Goal: Navigation & Orientation: Find specific page/section

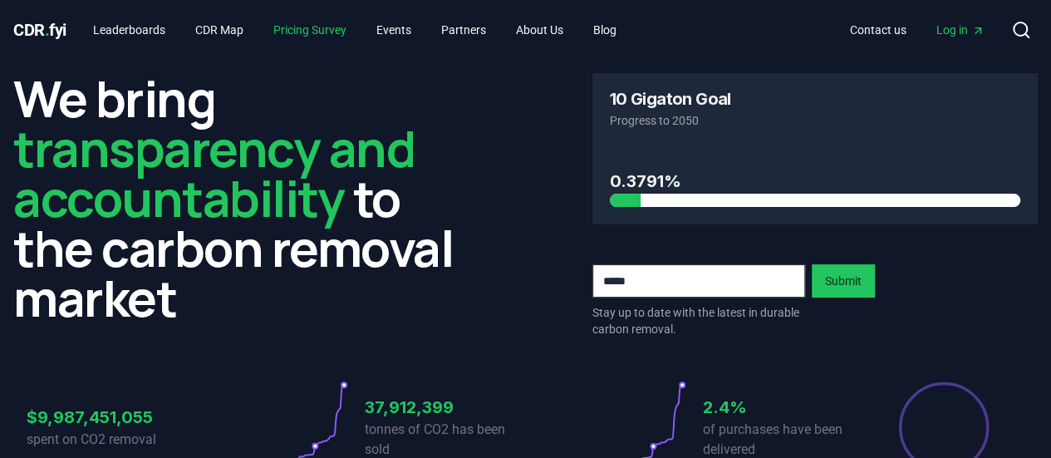
click at [311, 34] on link "Pricing Survey" at bounding box center [310, 30] width 100 height 30
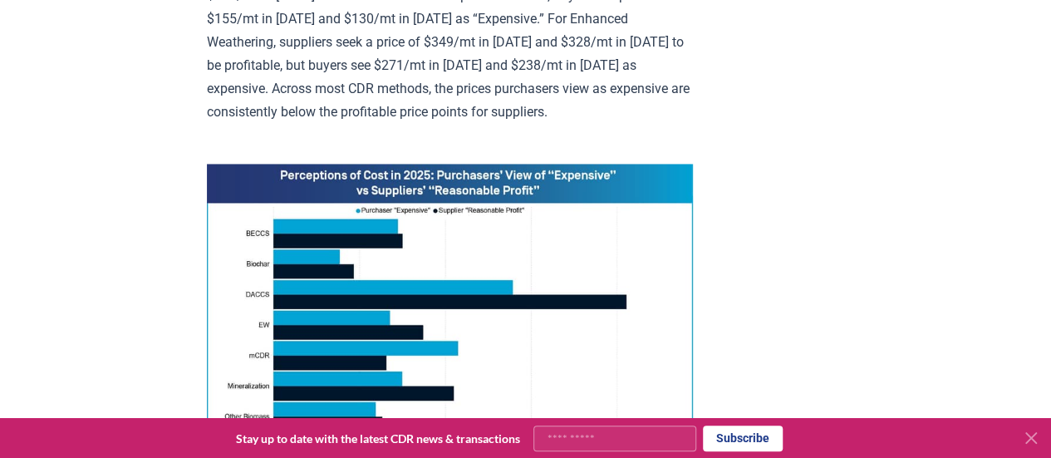
scroll to position [1246, 0]
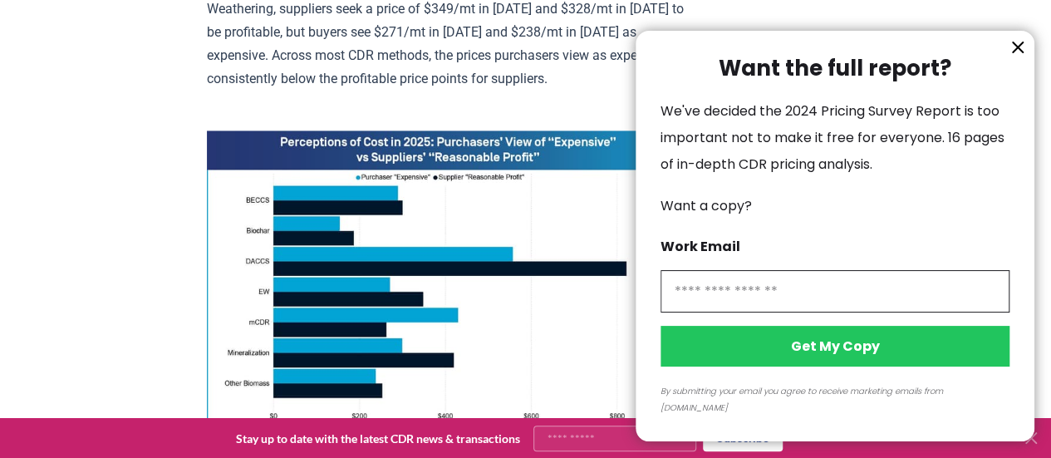
click at [1015, 57] on icon "information" at bounding box center [1018, 47] width 20 height 20
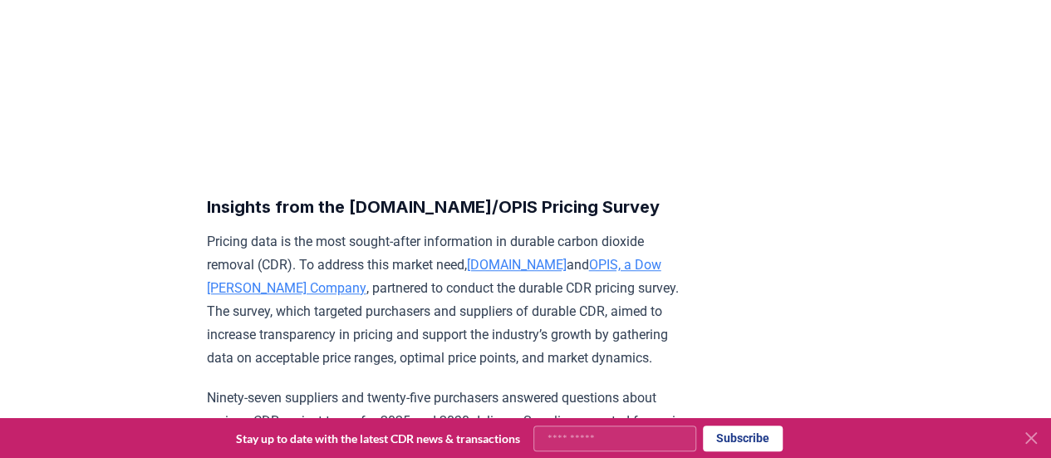
scroll to position [0, 0]
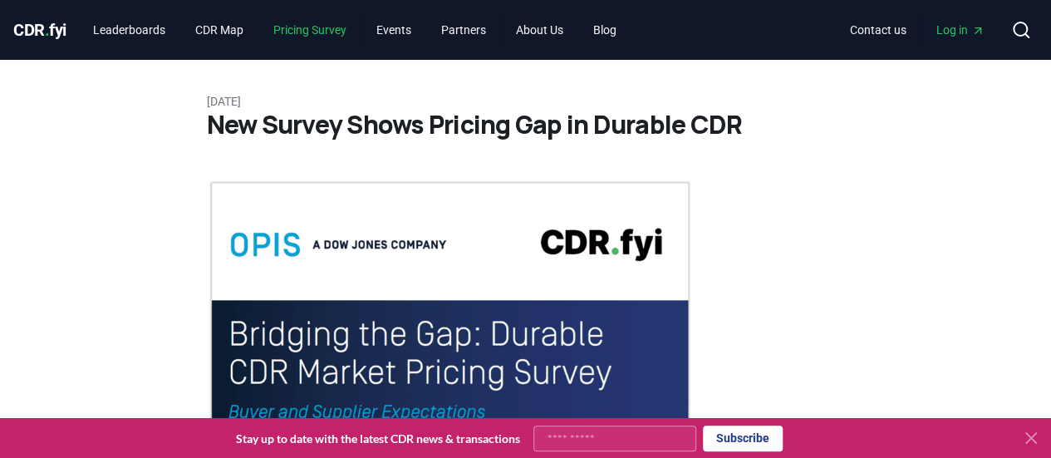
click at [328, 30] on link "Pricing Survey" at bounding box center [310, 30] width 100 height 30
click at [224, 34] on link "CDR Map" at bounding box center [219, 30] width 75 height 30
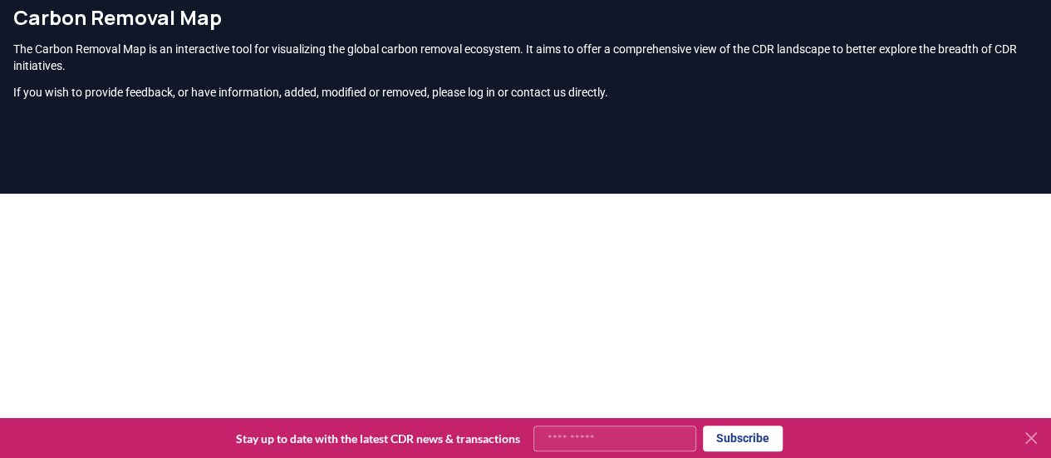
scroll to position [7, 0]
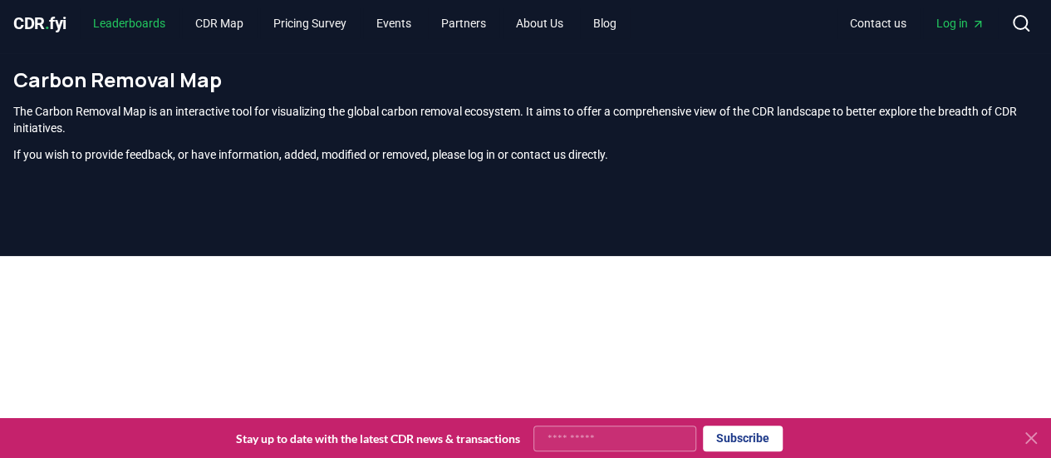
click at [119, 24] on link "Leaderboards" at bounding box center [129, 23] width 99 height 30
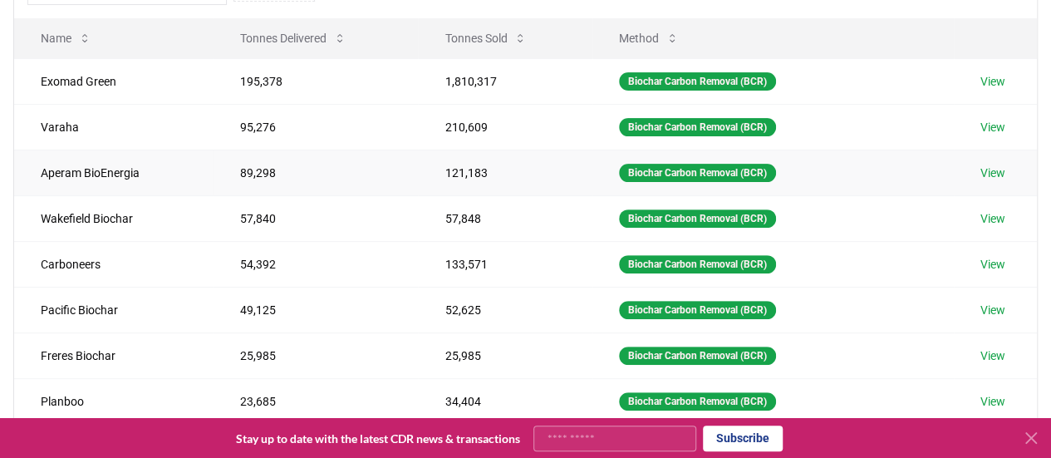
scroll to position [173, 0]
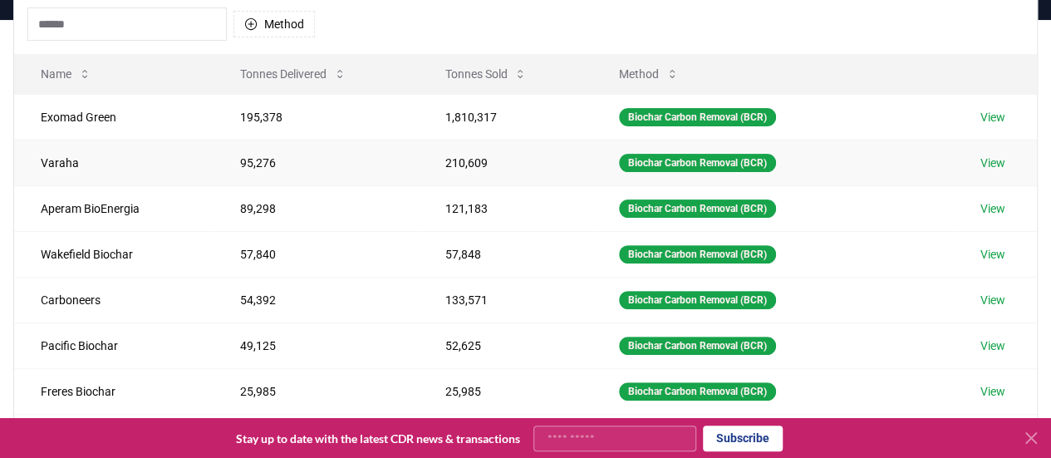
click at [995, 165] on link "View" at bounding box center [993, 163] width 25 height 17
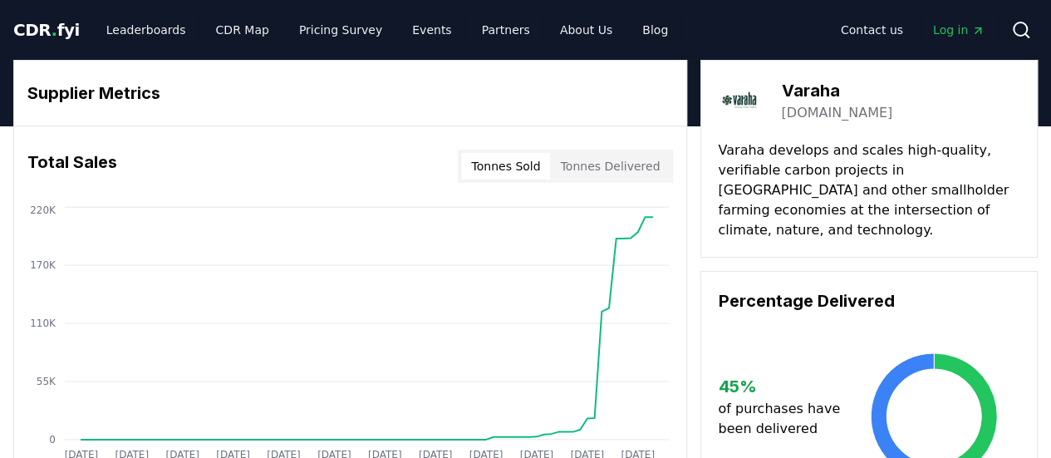
scroll to position [83, 0]
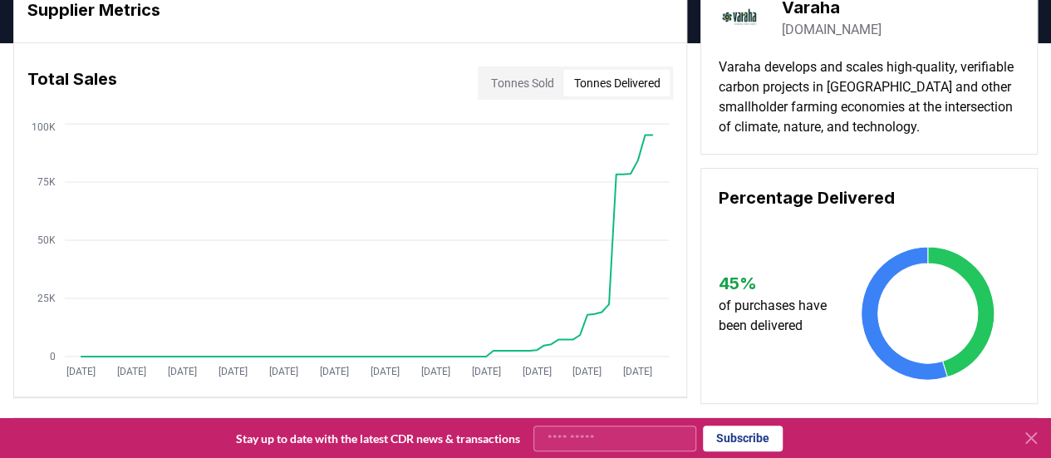
click at [619, 86] on button "Tonnes Delivered" at bounding box center [616, 83] width 106 height 27
click at [542, 91] on button "Tonnes Sold" at bounding box center [522, 83] width 82 height 27
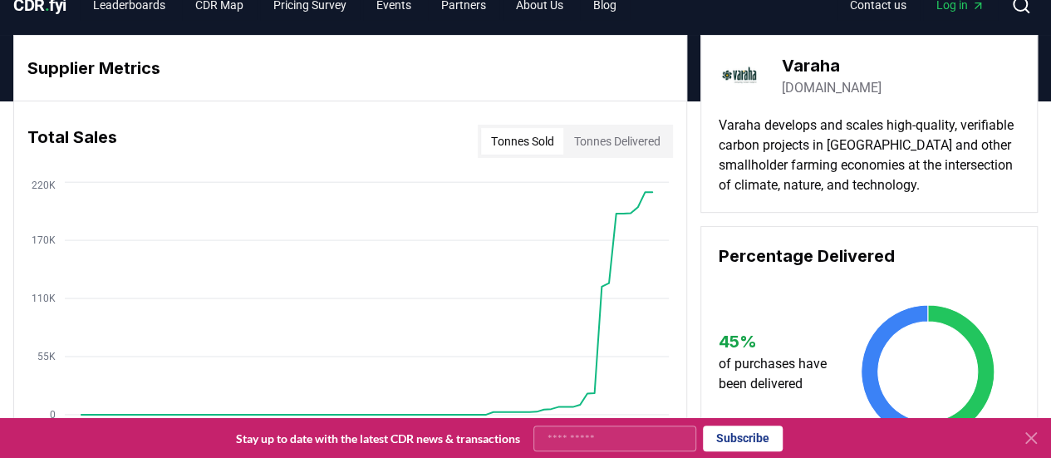
scroll to position [0, 0]
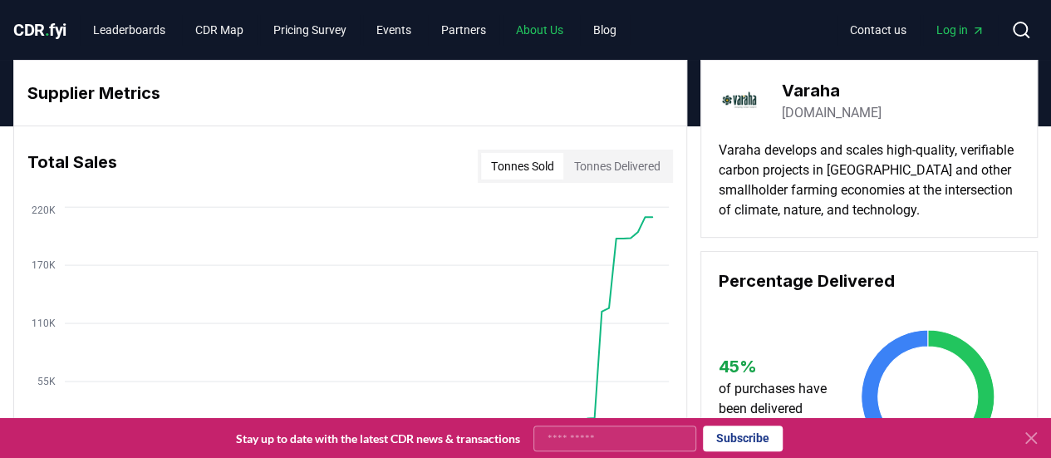
click at [568, 32] on link "About Us" at bounding box center [540, 30] width 74 height 30
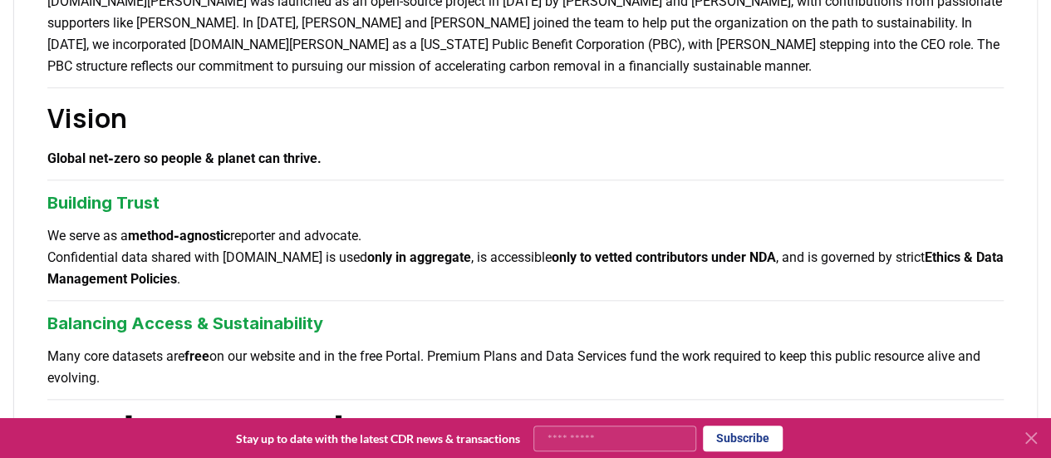
scroll to position [748, 0]
